Goal: Task Accomplishment & Management: Complete application form

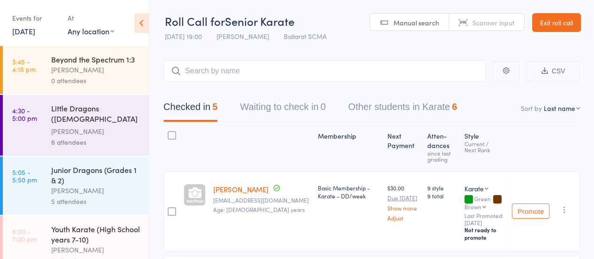
click at [567, 23] on link "Exit roll call" at bounding box center [556, 22] width 49 height 19
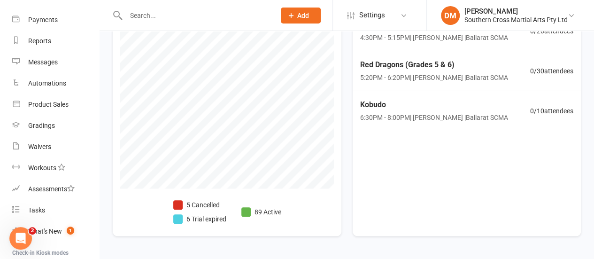
scroll to position [422, 0]
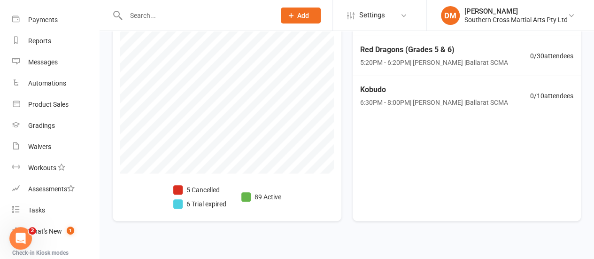
click at [198, 187] on li "5 Cancelled" at bounding box center [199, 189] width 53 height 10
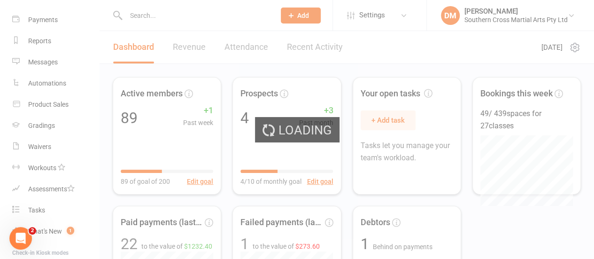
select select "no_trial"
select select "100"
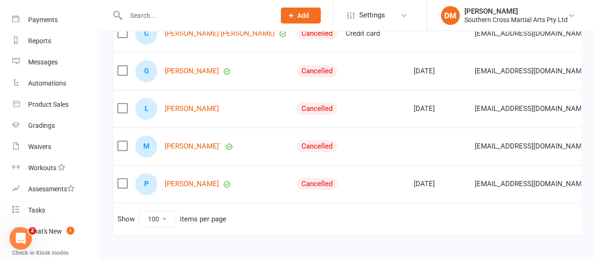
scroll to position [191, 0]
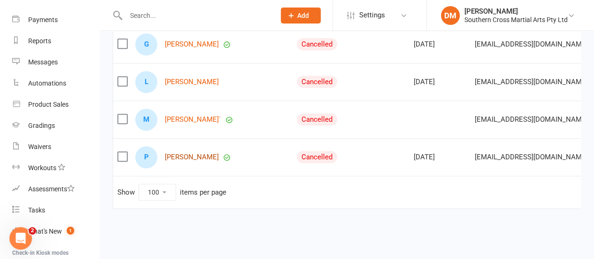
click at [197, 153] on link "Parker Wilson" at bounding box center [192, 157] width 54 height 8
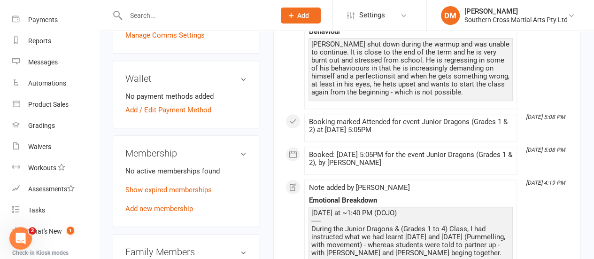
scroll to position [375, 0]
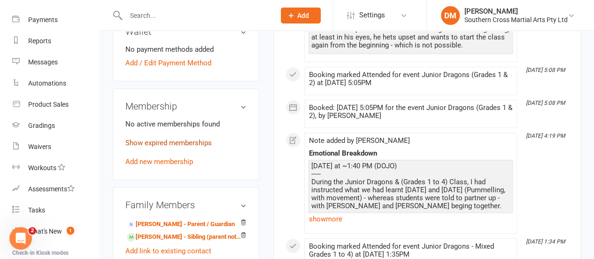
click at [189, 138] on link "Show expired memberships" at bounding box center [168, 142] width 86 height 8
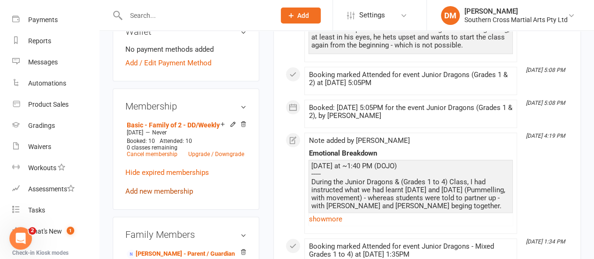
click at [172, 187] on link "Add new membership" at bounding box center [159, 191] width 68 height 8
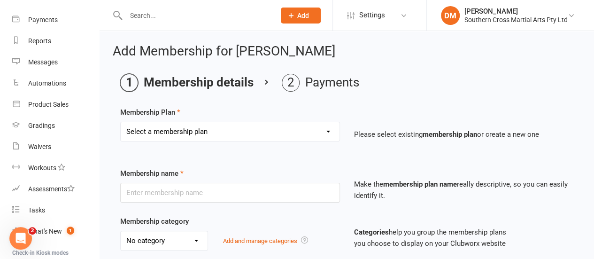
click at [188, 130] on select "Select a membership plan Create new Membership Plan Basic Membership - Karate -…" at bounding box center [230, 131] width 219 height 19
select select "25"
click at [121, 122] on select "Select a membership plan Create new Membership Plan Basic Membership - Karate -…" at bounding box center [230, 131] width 219 height 19
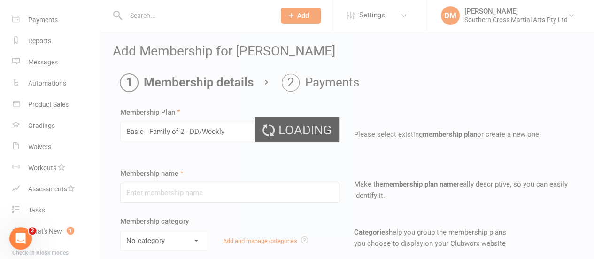
type input "Basic - Family of 2 - DD/Weekly"
type input "0"
type input "2"
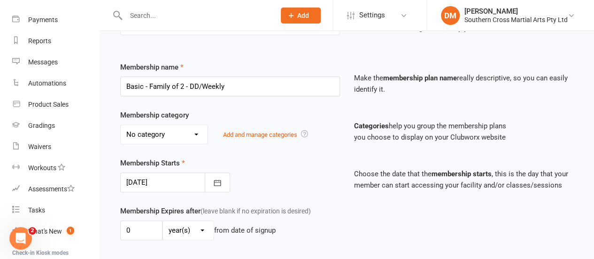
scroll to position [141, 0]
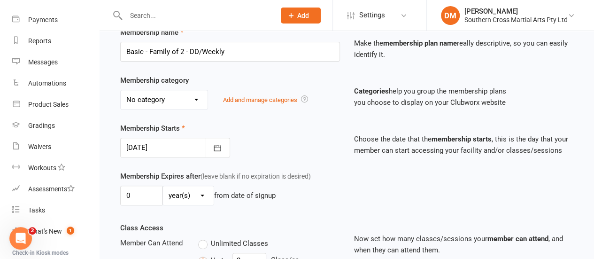
click at [192, 101] on select "No category Annual Affiliation Fee Legacy Standard" at bounding box center [164, 99] width 87 height 19
select select "1"
click at [121, 90] on select "No category Annual Affiliation Fee Legacy Standard" at bounding box center [164, 99] width 87 height 19
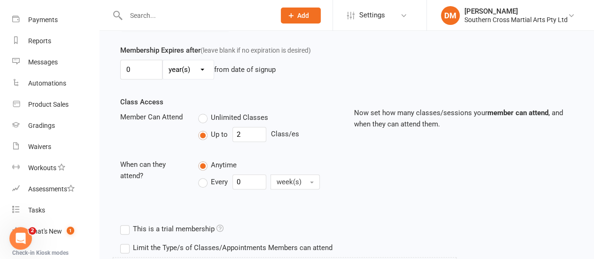
scroll to position [282, 0]
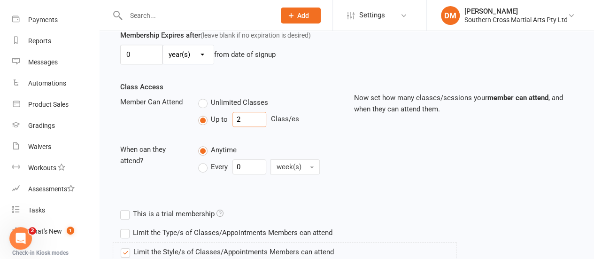
drag, startPoint x: 231, startPoint y: 119, endPoint x: 240, endPoint y: 119, distance: 8.9
click at [240, 119] on input "2" at bounding box center [249, 119] width 34 height 15
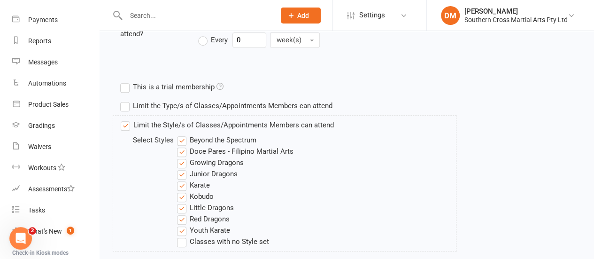
scroll to position [422, 0]
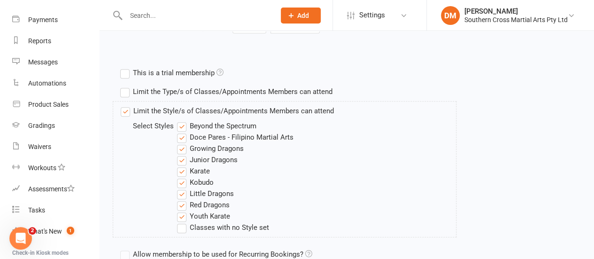
type input "3"
click at [183, 122] on label "Beyond the Spectrum" at bounding box center [216, 125] width 79 height 11
click at [183, 120] on input "Beyond the Spectrum" at bounding box center [180, 120] width 6 height 0
click at [180, 135] on label "Doce Pares - Filipino Martial Arts" at bounding box center [235, 136] width 116 height 11
click at [180, 131] on input "Doce Pares - Filipino Martial Arts" at bounding box center [180, 131] width 6 height 0
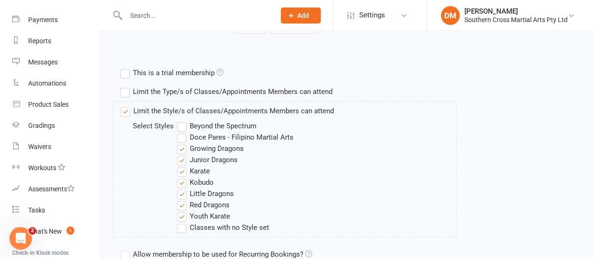
click at [181, 148] on label "Growing Dragons" at bounding box center [210, 148] width 67 height 11
click at [181, 143] on input "Growing Dragons" at bounding box center [180, 143] width 6 height 0
click at [181, 158] on label "Junior Dragons" at bounding box center [207, 159] width 61 height 11
click at [181, 154] on input "Junior Dragons" at bounding box center [180, 154] width 6 height 0
click at [183, 157] on label "Junior Dragons" at bounding box center [207, 159] width 61 height 11
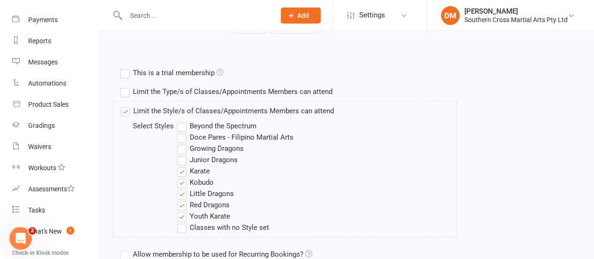
click at [183, 154] on input "Junior Dragons" at bounding box center [180, 154] width 6 height 0
click at [183, 171] on label "Karate" at bounding box center [193, 170] width 33 height 11
click at [183, 165] on input "Karate" at bounding box center [180, 165] width 6 height 0
click at [179, 183] on label "Kobudo" at bounding box center [195, 181] width 37 height 11
click at [179, 176] on input "Kobudo" at bounding box center [180, 176] width 6 height 0
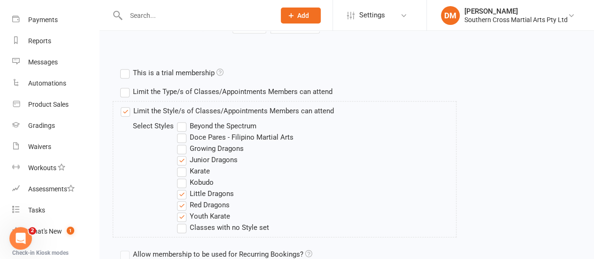
click at [180, 191] on label "Little Dragons" at bounding box center [205, 193] width 57 height 11
click at [180, 188] on input "Little Dragons" at bounding box center [180, 188] width 6 height 0
click at [180, 204] on label "Red Dragons" at bounding box center [203, 204] width 53 height 11
click at [180, 199] on input "Red Dragons" at bounding box center [180, 199] width 6 height 0
click at [181, 214] on label "Youth Karate" at bounding box center [203, 215] width 53 height 11
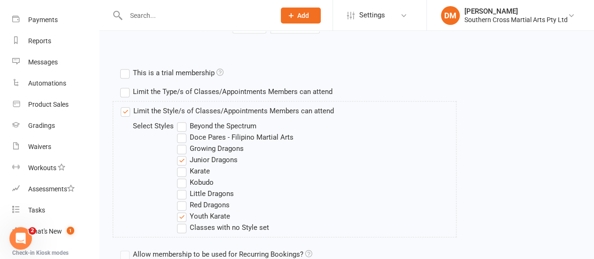
click at [181, 210] on input "Youth Karate" at bounding box center [180, 210] width 6 height 0
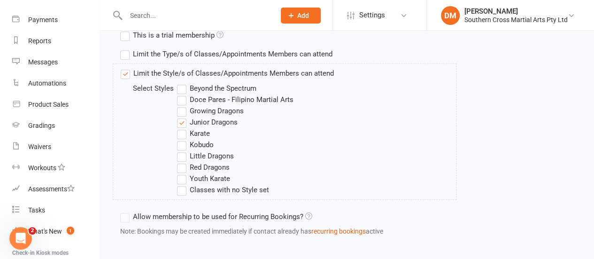
scroll to position [503, 0]
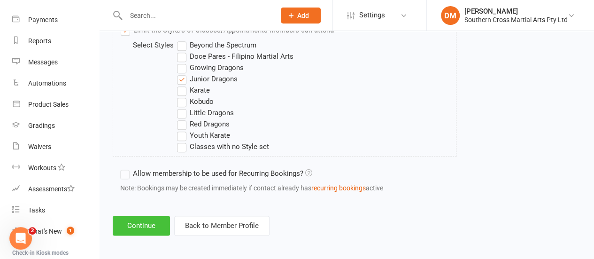
click at [144, 225] on button "Continue" at bounding box center [141, 225] width 57 height 20
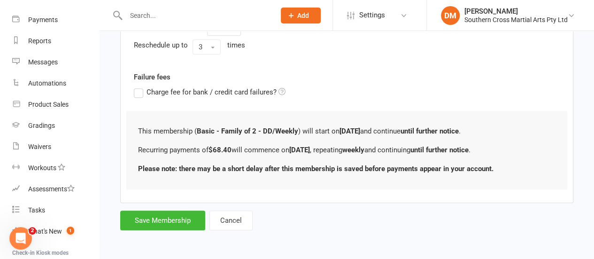
scroll to position [0, 0]
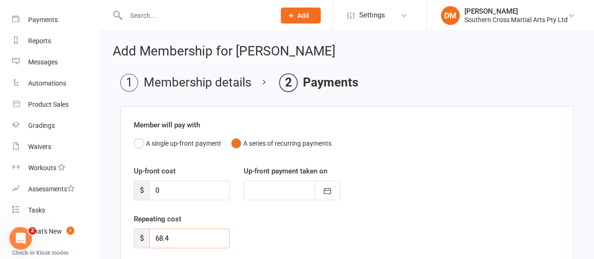
drag, startPoint x: 174, startPoint y: 233, endPoint x: 150, endPoint y: 236, distance: 24.0
click at [150, 236] on input "68.4" at bounding box center [189, 238] width 80 height 20
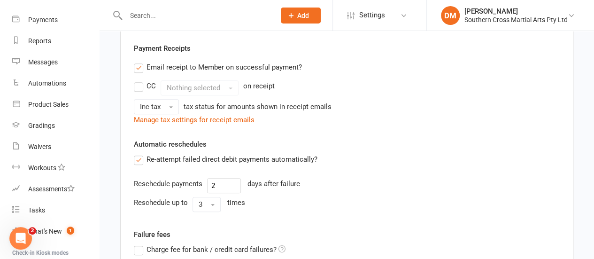
scroll to position [282, 0]
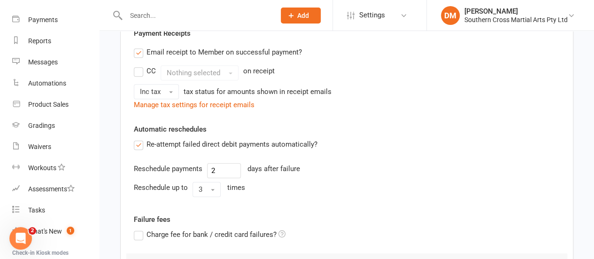
type input "0"
click at [139, 50] on label "Email receipt to Member on successful payment?" at bounding box center [218, 51] width 168 height 11
click at [139, 46] on input "Email receipt to Member on successful payment?" at bounding box center [137, 46] width 6 height 0
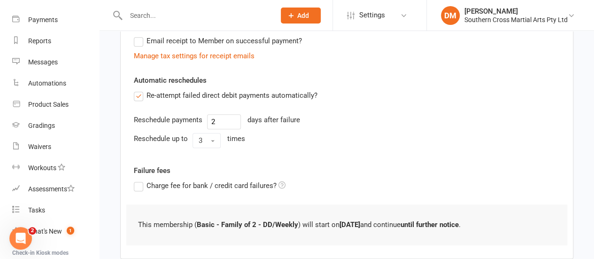
scroll to position [346, 0]
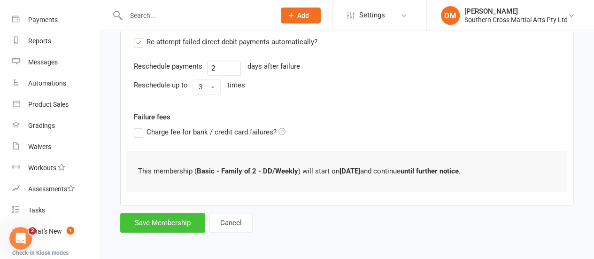
click at [156, 219] on button "Save Membership" at bounding box center [162, 223] width 85 height 20
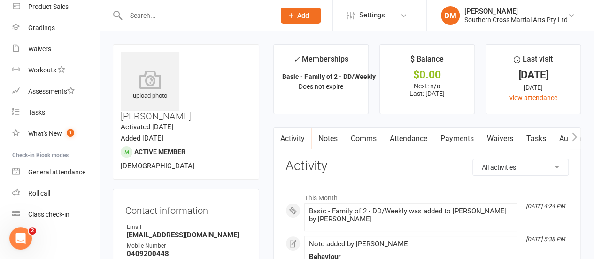
scroll to position [192, 0]
click at [35, 192] on div "Roll call" at bounding box center [39, 192] width 22 height 8
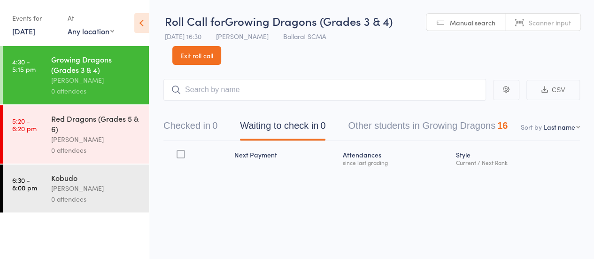
click at [218, 93] on input "search" at bounding box center [324, 90] width 322 height 22
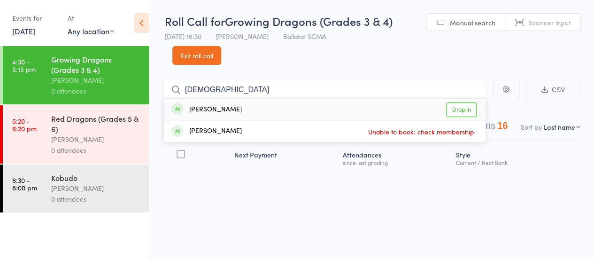
type input "Jasm"
click at [454, 109] on link "Drop in" at bounding box center [461, 109] width 31 height 15
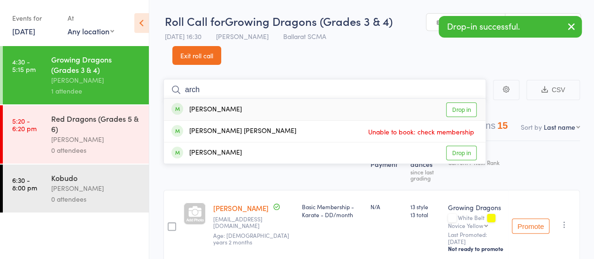
type input "arch"
drag, startPoint x: 477, startPoint y: 106, endPoint x: 451, endPoint y: 109, distance: 25.6
click at [475, 107] on div "Archie Atkinson Drop in" at bounding box center [324, 110] width 321 height 22
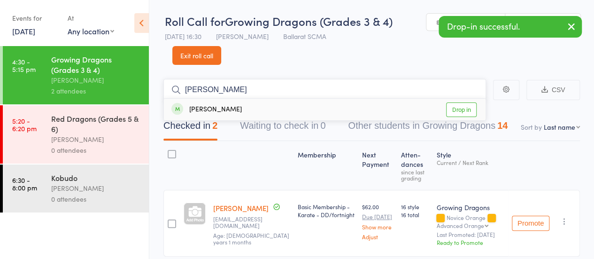
type input "sarah"
click at [468, 111] on link "Drop in" at bounding box center [461, 109] width 31 height 15
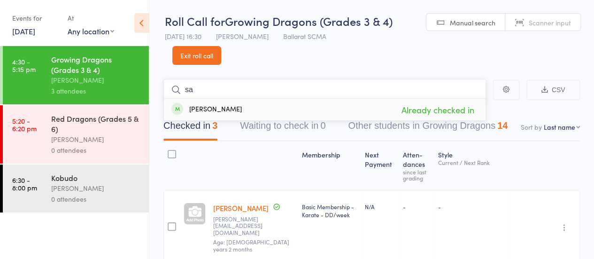
type input "s"
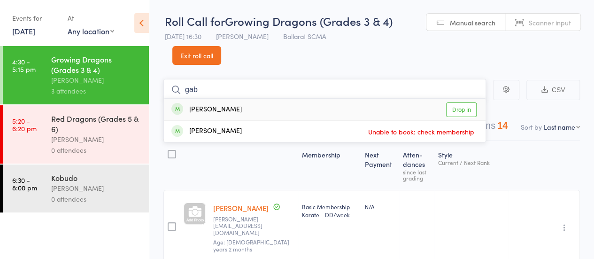
type input "gab"
click at [462, 110] on link "Drop in" at bounding box center [461, 109] width 31 height 15
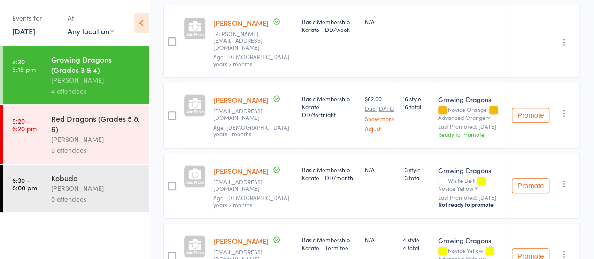
scroll to position [19, 0]
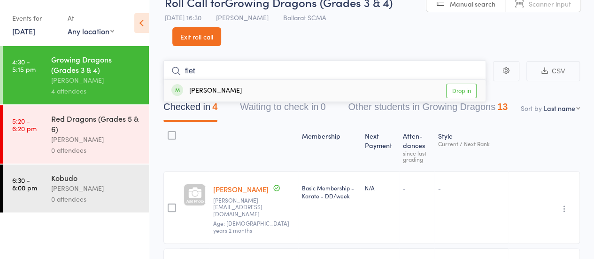
type input "flet"
click at [454, 90] on link "Drop in" at bounding box center [461, 91] width 31 height 15
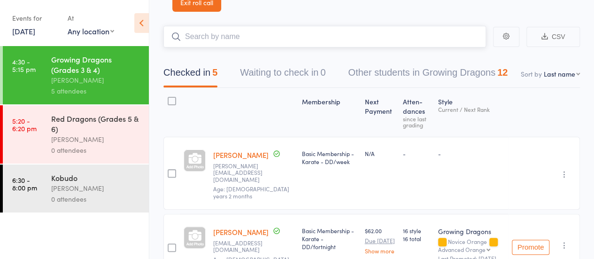
scroll to position [50, 0]
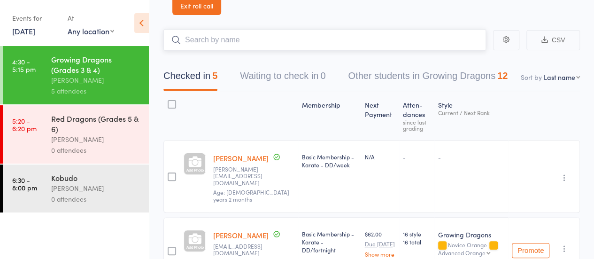
click at [210, 42] on input "search" at bounding box center [324, 40] width 322 height 22
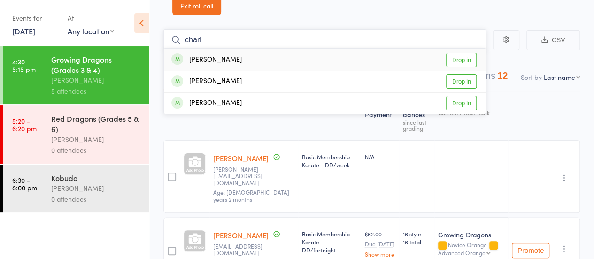
type input "charl"
click at [470, 58] on link "Drop in" at bounding box center [461, 60] width 31 height 15
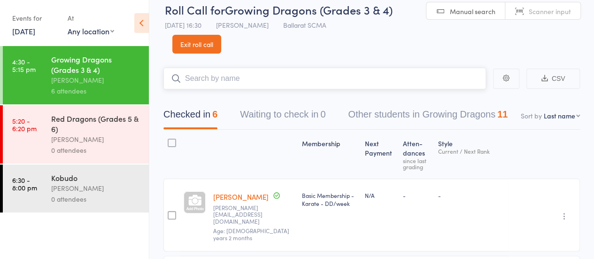
scroll to position [0, 0]
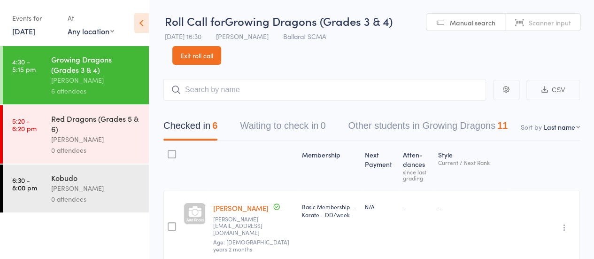
click at [176, 92] on icon at bounding box center [176, 89] width 10 height 10
click at [206, 89] on input "search" at bounding box center [324, 90] width 322 height 22
type input "alyv"
click at [468, 111] on link "Drop in" at bounding box center [461, 109] width 31 height 15
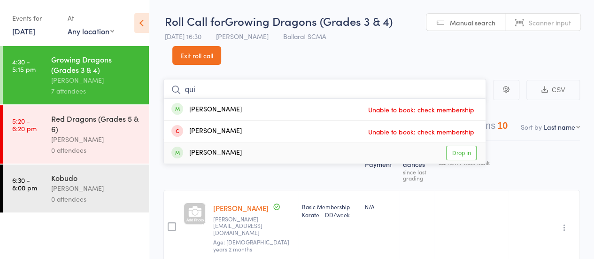
type input "qui"
click at [464, 152] on link "Drop in" at bounding box center [461, 152] width 31 height 15
